Goal: Download file/media

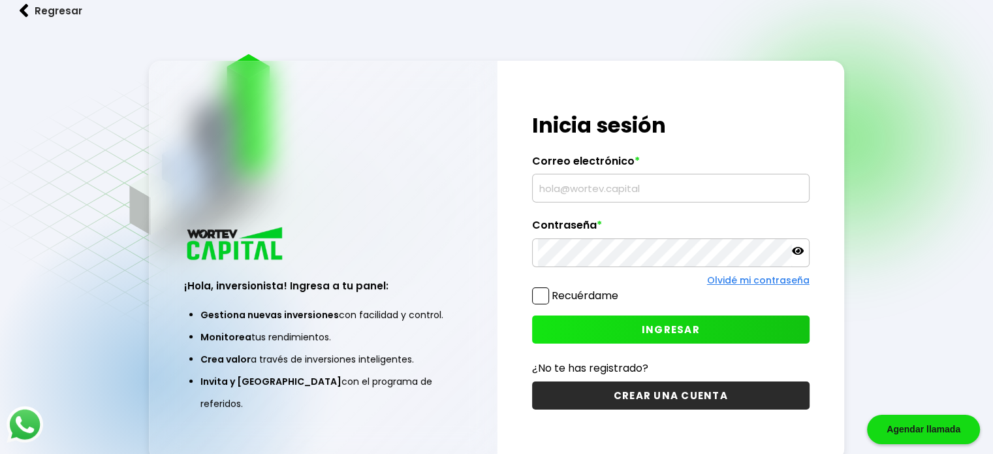
click at [229, 264] on img at bounding box center [235, 244] width 103 height 39
click at [63, 12] on button "Regresar" at bounding box center [51, 10] width 102 height 35
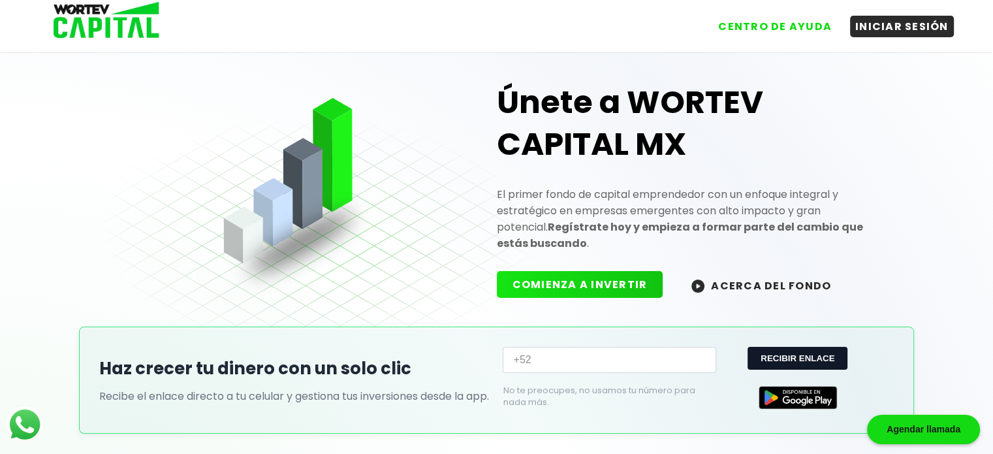
click at [107, 21] on img at bounding box center [102, 21] width 125 height 42
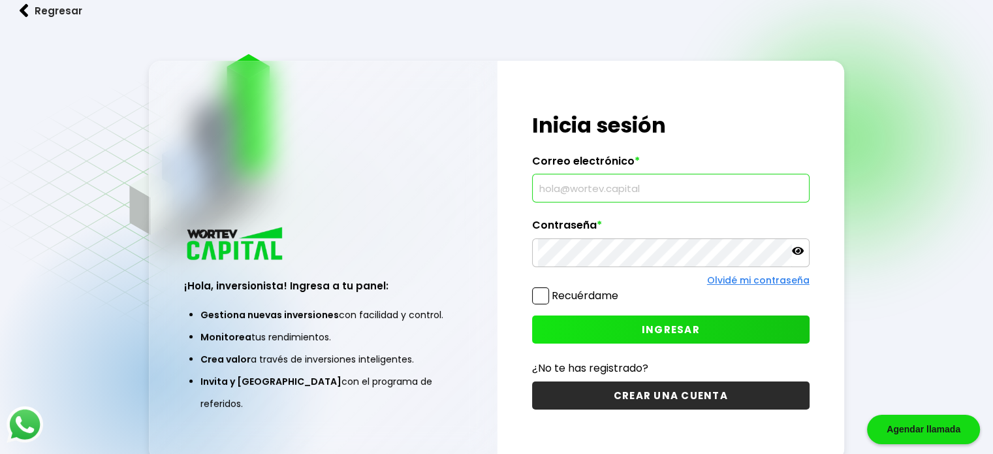
click at [630, 182] on input "text" at bounding box center [671, 187] width 266 height 27
type input "jcmtz08@hotmail.com"
click at [802, 255] on icon at bounding box center [798, 251] width 12 height 12
click at [725, 329] on button "INGRESAR" at bounding box center [671, 329] width 278 height 28
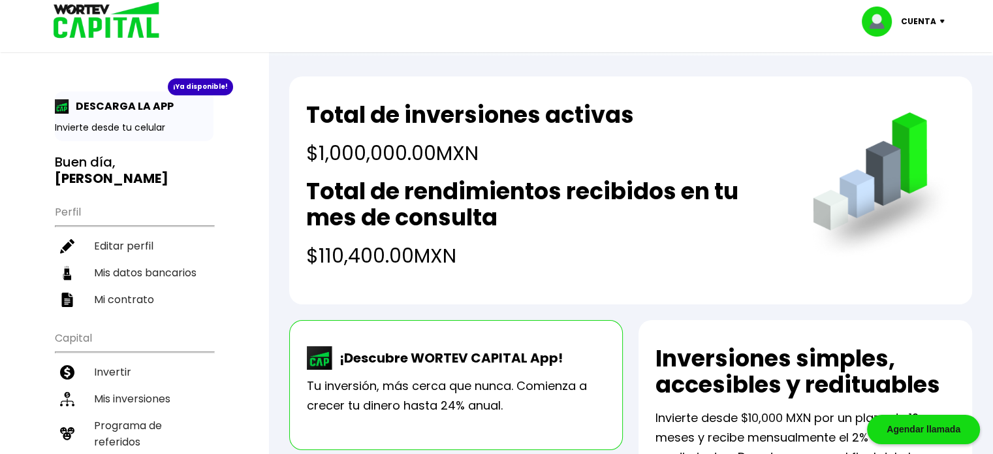
scroll to position [65, 0]
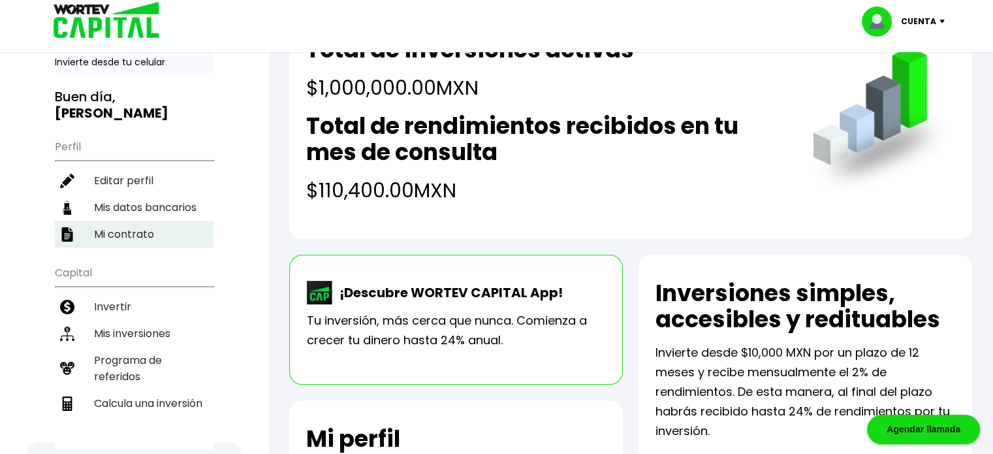
click at [95, 221] on li "Mi contrato" at bounding box center [134, 234] width 159 height 27
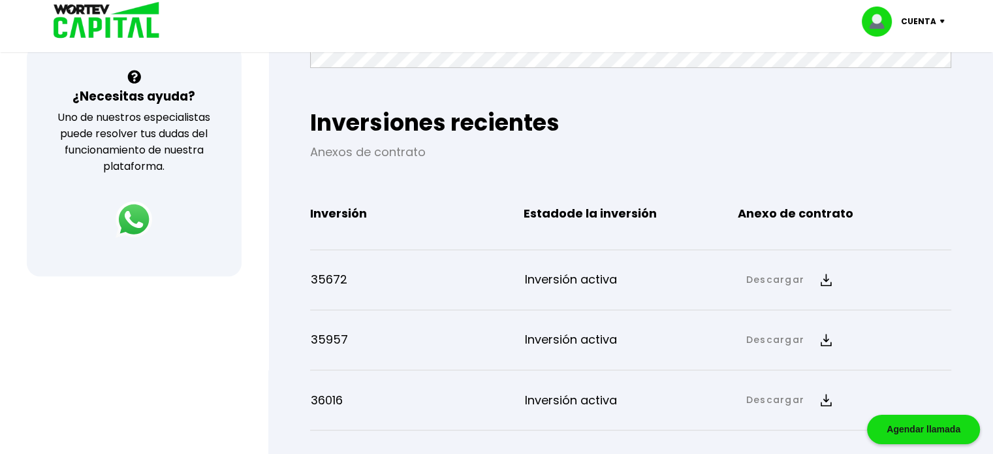
scroll to position [523, 0]
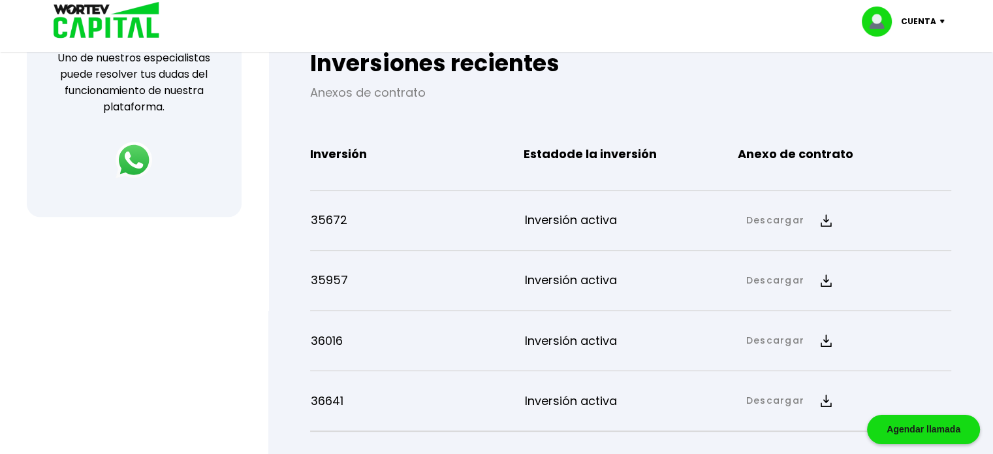
click at [780, 219] on link "Descargar" at bounding box center [776, 221] width 58 height 14
click at [914, 260] on img at bounding box center [917, 265] width 10 height 12
click at [873, 306] on div "36016 Inversión activa Descargar Descargar Anexo de contrato" at bounding box center [630, 335] width 641 height 60
click at [875, 299] on div "35957 Inversión activa Descargar Descargar Anexo de contrato" at bounding box center [630, 280] width 641 height 49
click at [668, 269] on div "35957 Inversión activa Descargar Descargar Anexo de contrato" at bounding box center [630, 280] width 641 height 49
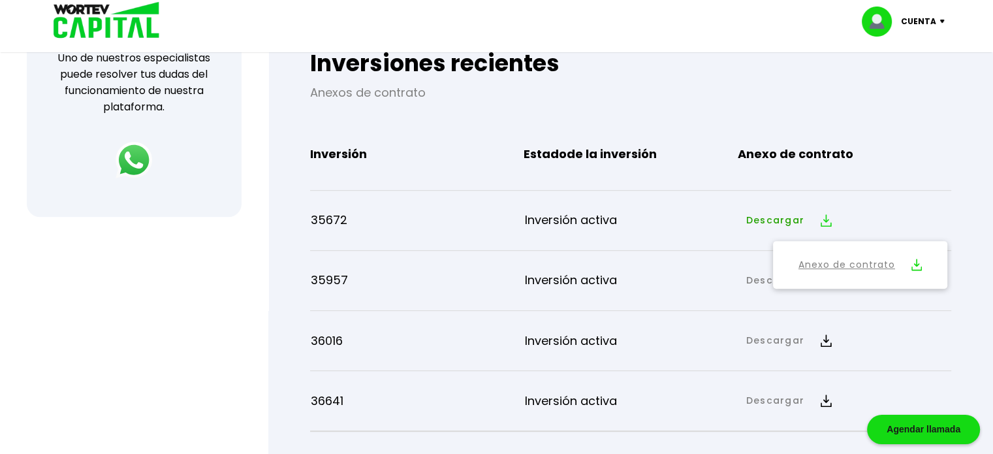
click at [877, 197] on div "35672 Inversión activa Descargar Descargar Anexo de contrato" at bounding box center [630, 220] width 641 height 49
click at [823, 336] on img at bounding box center [826, 340] width 11 height 12
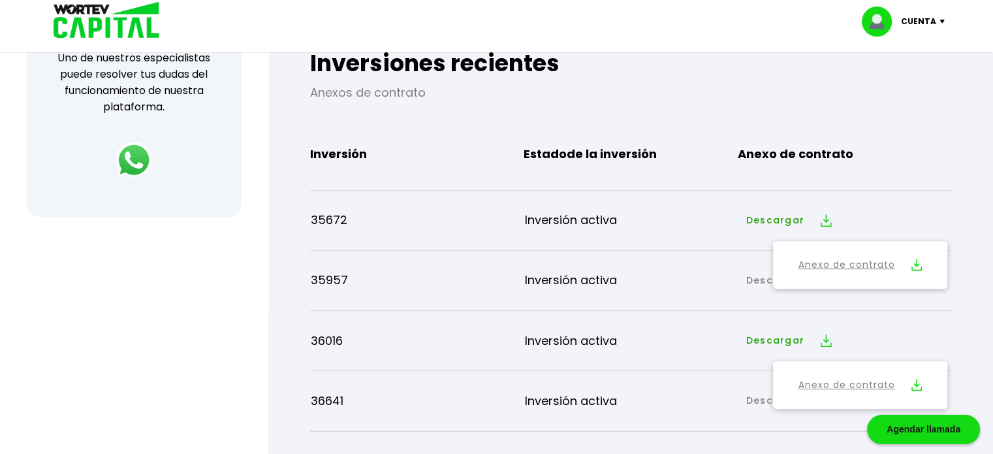
click at [918, 384] on img at bounding box center [917, 385] width 10 height 12
click at [755, 284] on link "Descargar" at bounding box center [776, 281] width 58 height 14
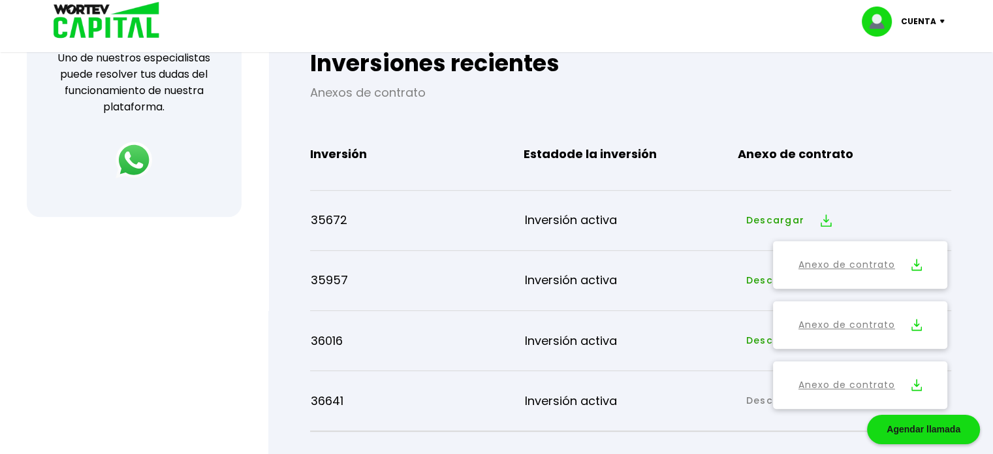
click at [747, 229] on button "Descargar" at bounding box center [789, 220] width 100 height 28
click at [882, 276] on div "Descargar Anexo de contrato" at bounding box center [845, 280] width 212 height 28
click at [669, 291] on div "35957 Inversión activa Descargar Descargar Anexo de contrato" at bounding box center [630, 280] width 641 height 49
click at [789, 313] on button "Anexo de contrato" at bounding box center [860, 325] width 163 height 36
click at [698, 283] on p "Inversión activa" at bounding box center [632, 280] width 214 height 20
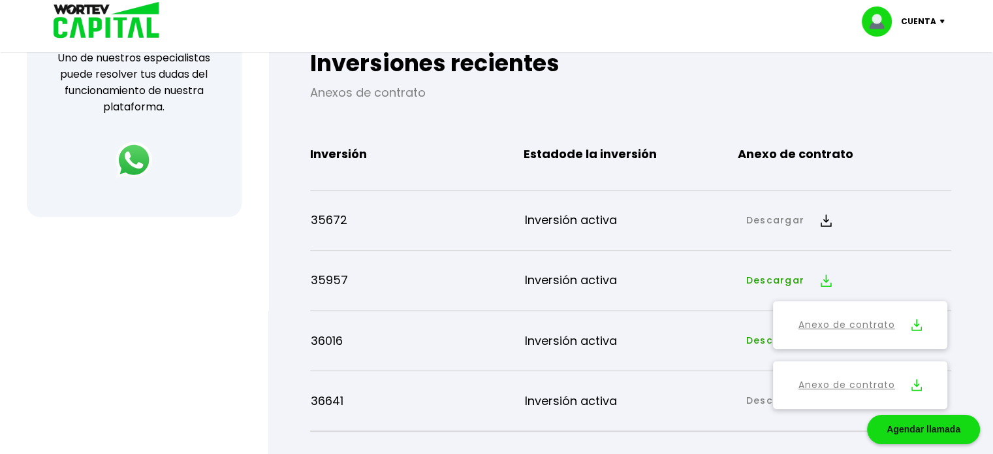
click at [734, 344] on p "Inversión activa" at bounding box center [632, 341] width 214 height 20
click at [865, 382] on link "Anexo de contrato" at bounding box center [847, 385] width 97 height 16
click at [969, 378] on div "Mi contrato Este documento te protege a ti como inversionista, plantea el funci…" at bounding box center [630, 138] width 683 height 1078
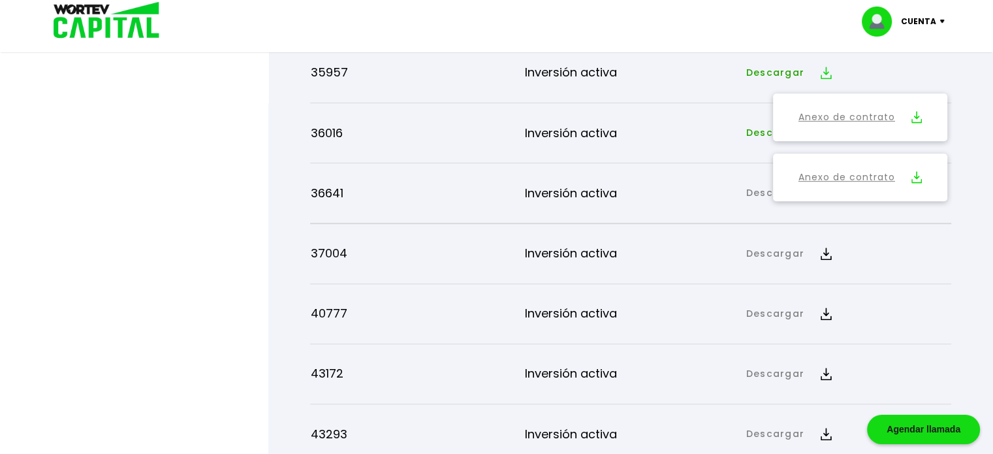
scroll to position [735, 0]
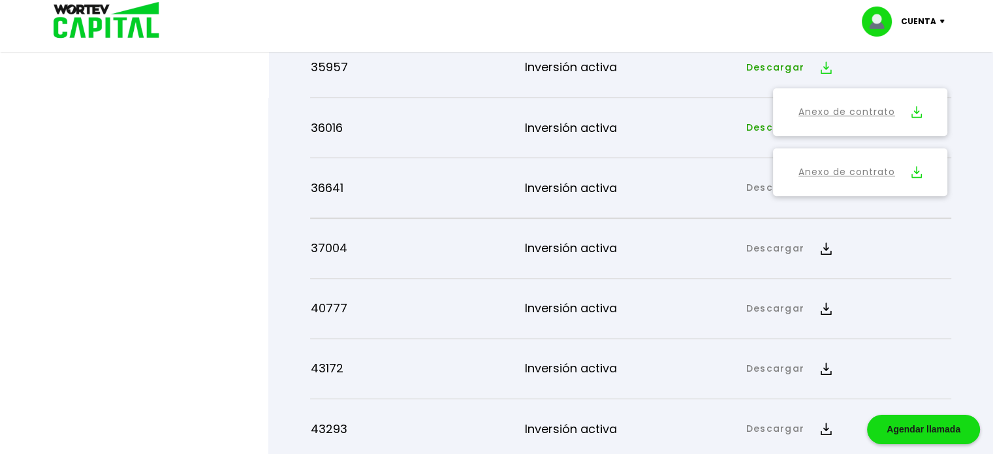
click at [750, 127] on link "Descargar" at bounding box center [776, 128] width 58 height 14
click at [765, 61] on button "Descargar" at bounding box center [789, 68] width 100 height 28
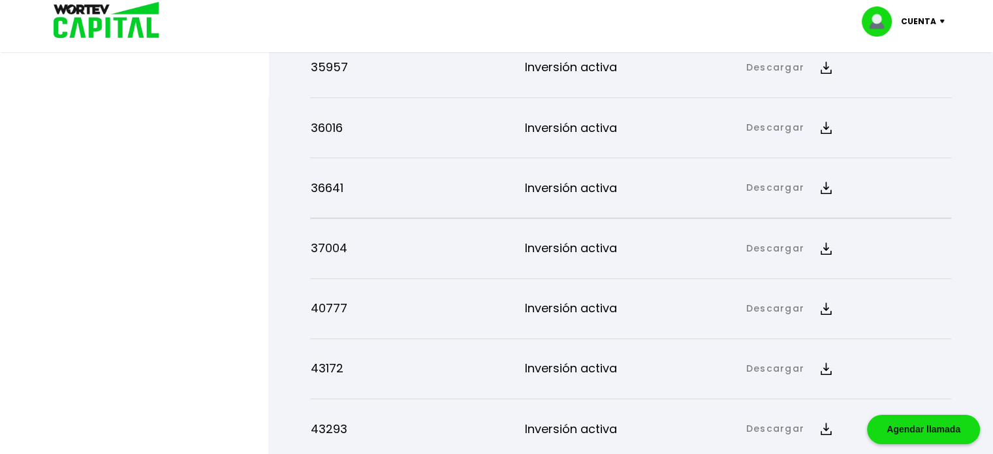
click at [782, 188] on link "Descargar" at bounding box center [776, 188] width 58 height 14
click at [835, 225] on link "Anexo de contrato" at bounding box center [847, 232] width 97 height 16
click at [759, 199] on button "Descargar" at bounding box center [789, 188] width 100 height 28
click at [773, 246] on link "Descargar" at bounding box center [776, 249] width 58 height 14
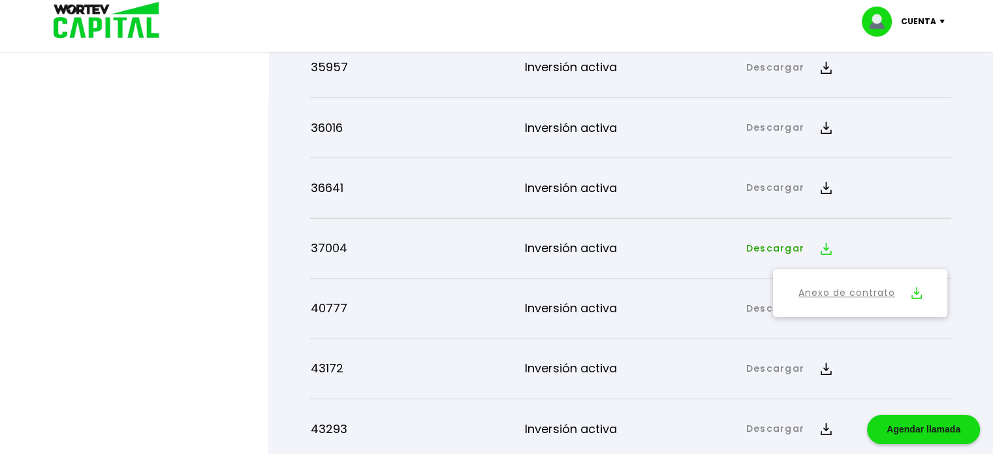
click at [878, 295] on link "Anexo de contrato" at bounding box center [847, 293] width 97 height 16
click at [753, 265] on div "37004 Inversión activa Descargar Descargar Anexo de contrato" at bounding box center [630, 248] width 641 height 49
click at [762, 261] on button "Descargar" at bounding box center [789, 248] width 100 height 28
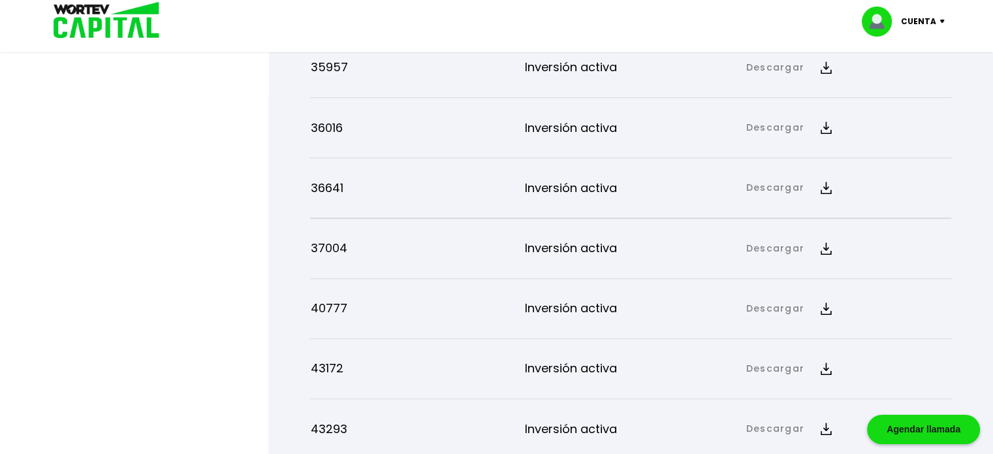
click at [771, 309] on link "Descargar" at bounding box center [776, 309] width 58 height 14
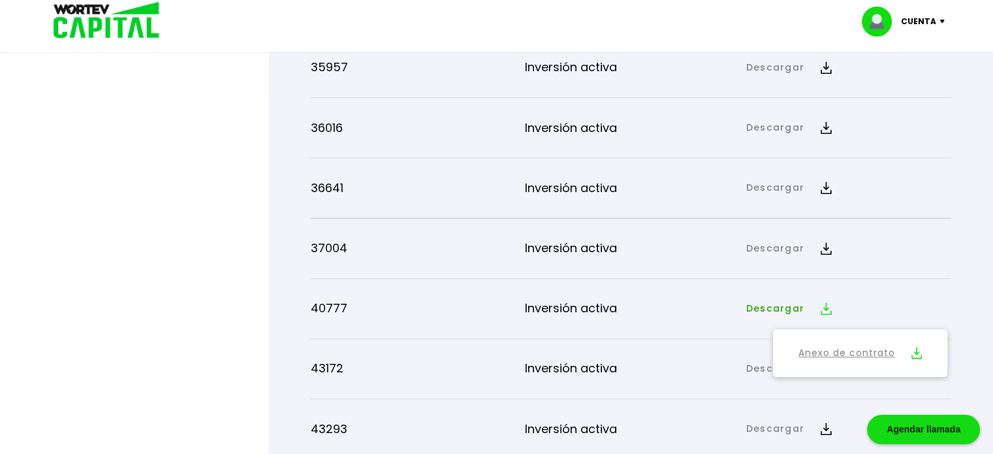
click at [815, 348] on link "Anexo de contrato" at bounding box center [847, 353] width 97 height 16
click at [743, 326] on div "40777 Inversión activa Descargar Descargar Anexo de contrato" at bounding box center [630, 308] width 641 height 49
click at [769, 324] on div "40777 Inversión activa Descargar Descargar Anexo de contrato" at bounding box center [630, 308] width 641 height 49
click at [768, 306] on link "Descargar" at bounding box center [776, 309] width 58 height 14
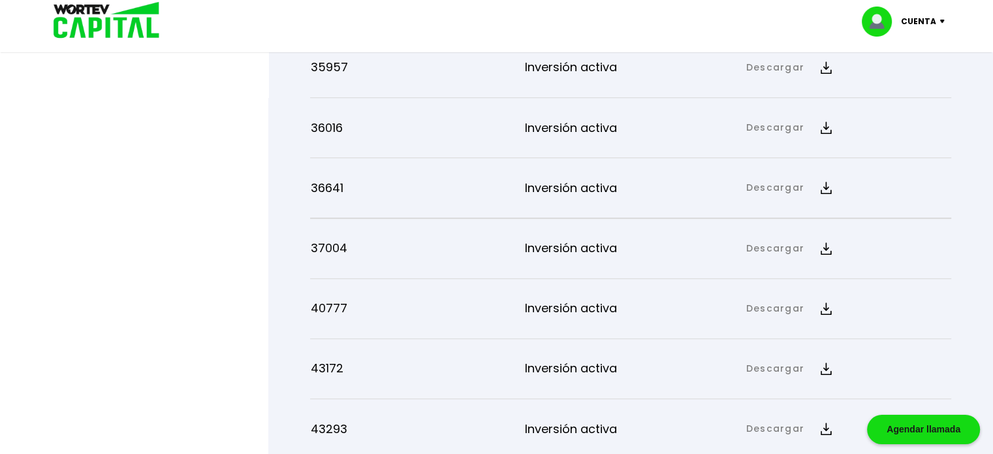
click at [775, 365] on link "Descargar" at bounding box center [776, 369] width 58 height 14
click at [821, 409] on link "Anexo de contrato" at bounding box center [847, 413] width 97 height 16
click at [758, 376] on link "Descargar" at bounding box center [776, 369] width 58 height 14
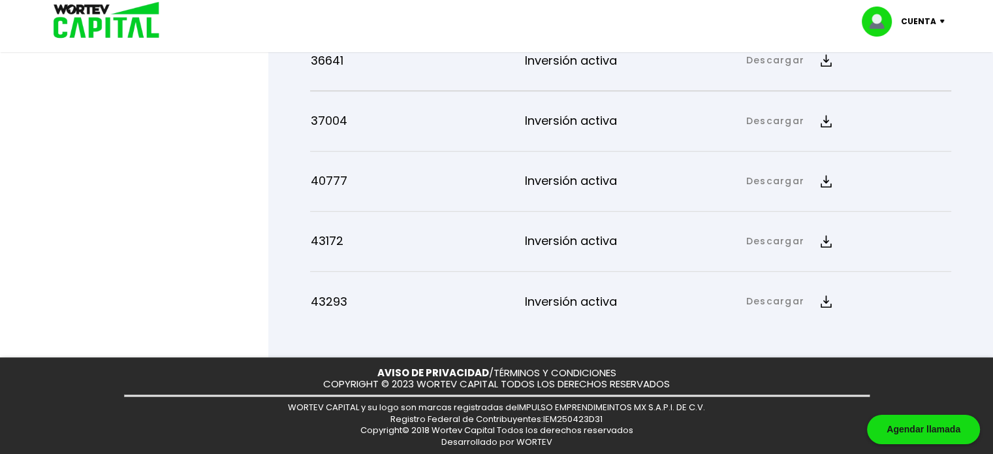
scroll to position [866, 0]
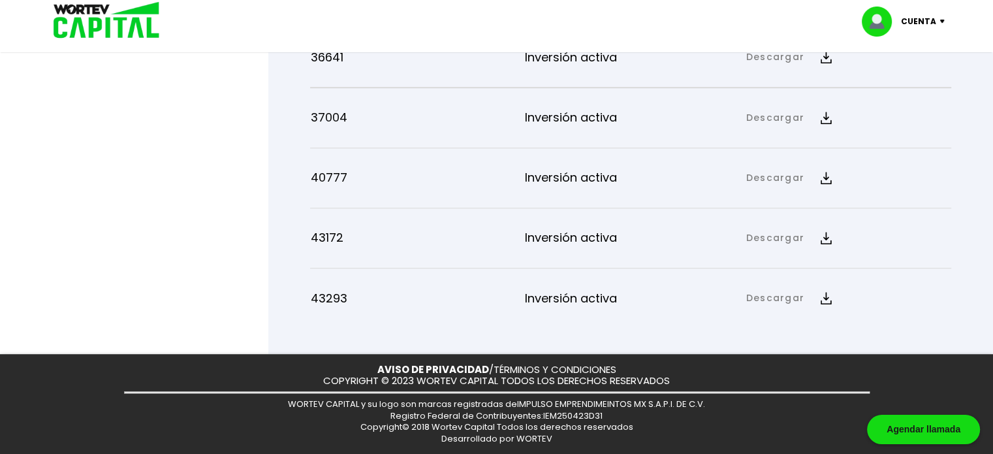
click at [788, 306] on button "Descargar" at bounding box center [789, 298] width 100 height 28
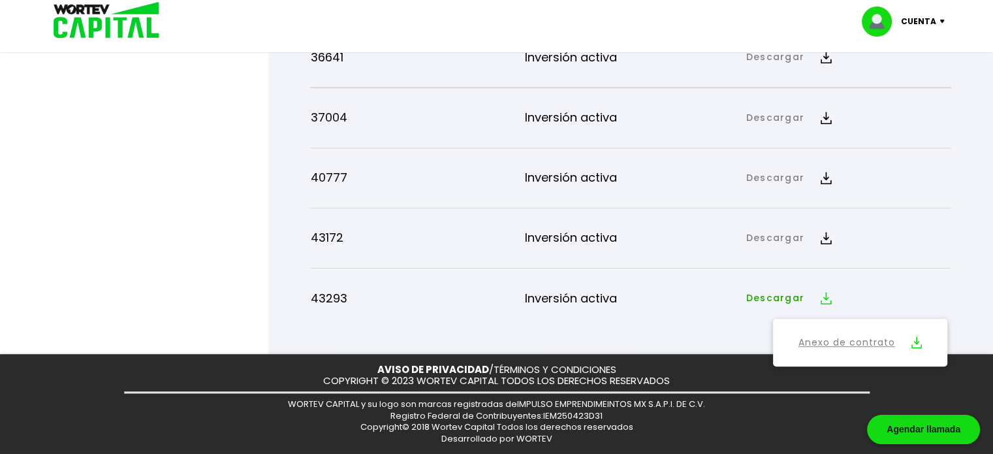
click at [822, 343] on link "Anexo de contrato" at bounding box center [847, 342] width 97 height 16
click at [758, 321] on div "43293 Inversión activa Descargar Descargar Anexo de contrato" at bounding box center [630, 298] width 641 height 49
click at [758, 309] on button "Descargar" at bounding box center [789, 298] width 100 height 28
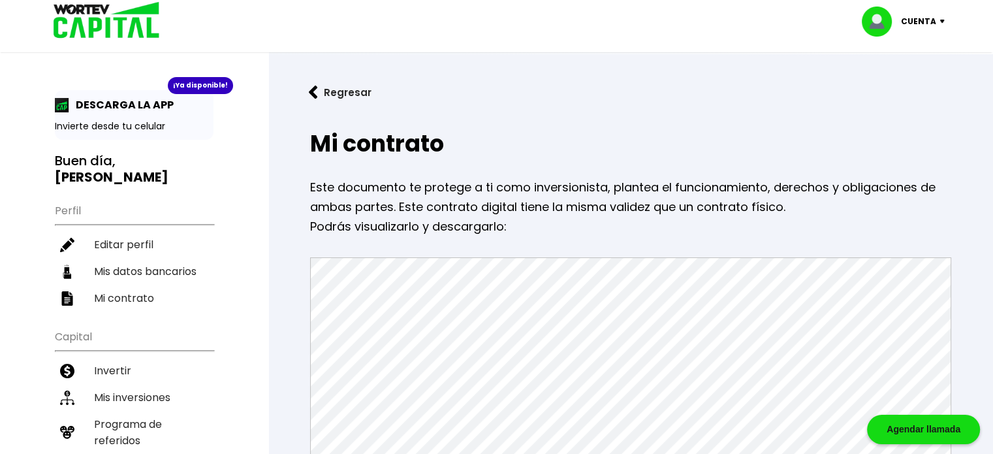
scroll to position [0, 0]
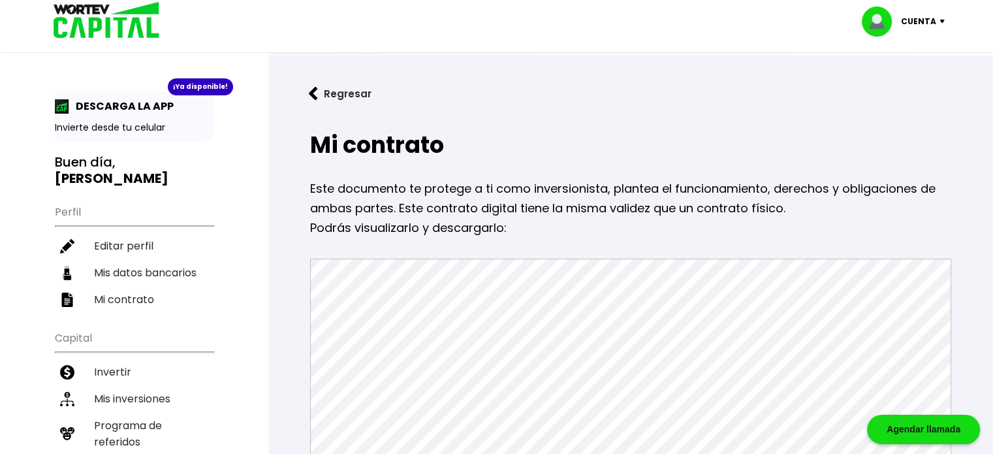
click at [349, 91] on button "Regresar" at bounding box center [340, 93] width 102 height 35
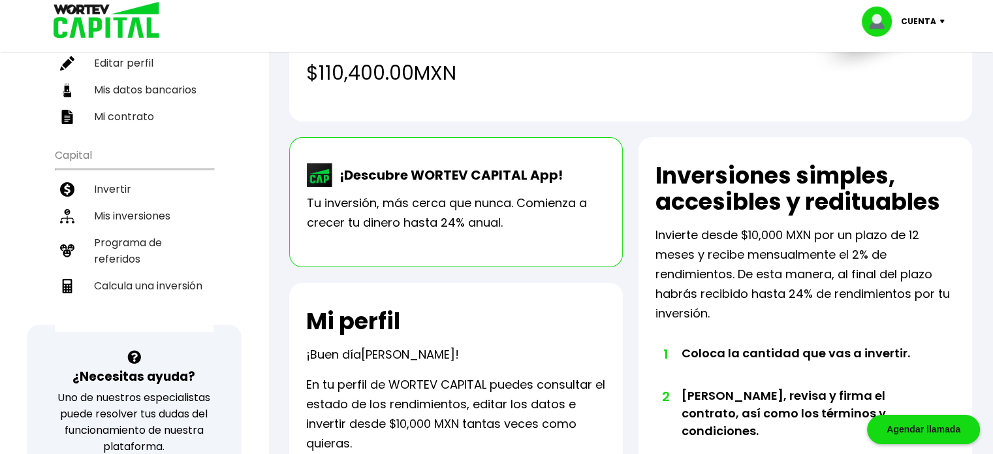
scroll to position [65, 0]
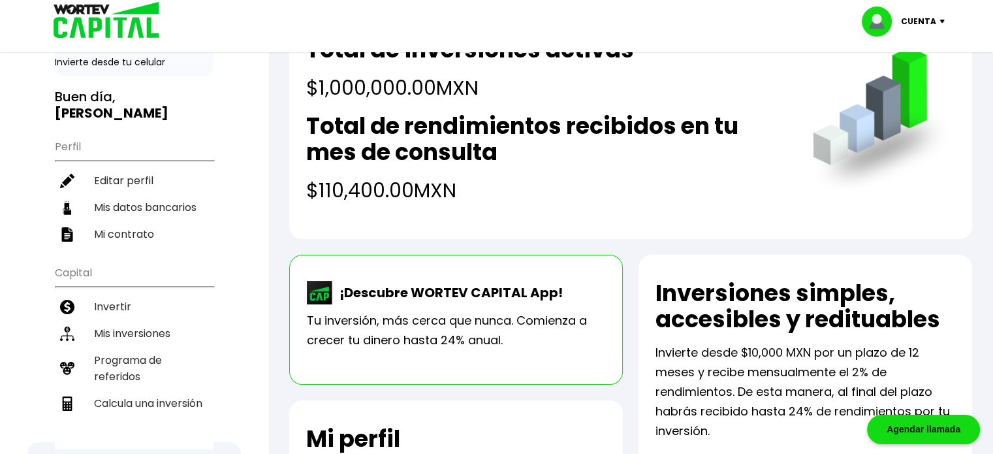
click at [925, 15] on p "Cuenta" at bounding box center [918, 22] width 35 height 20
click at [923, 87] on li "Cerrar sesión" at bounding box center [905, 87] width 105 height 27
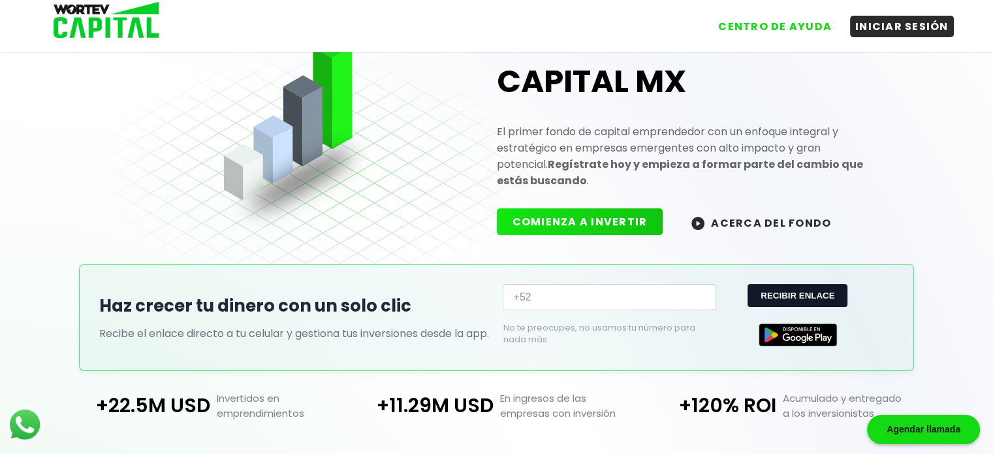
scroll to position [65, 0]
